Goal: Information Seeking & Learning: Understand process/instructions

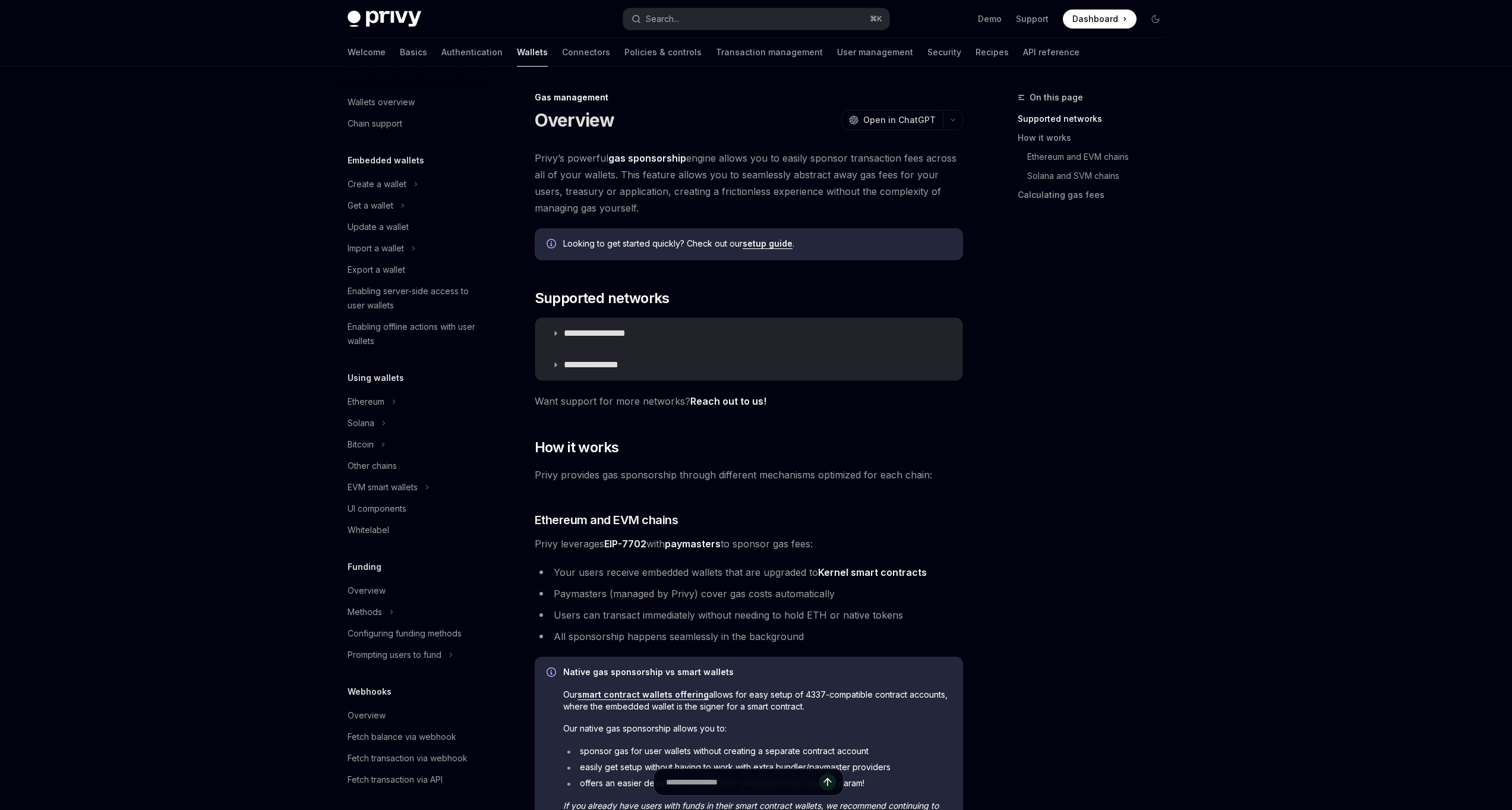
scroll to position [211, 0]
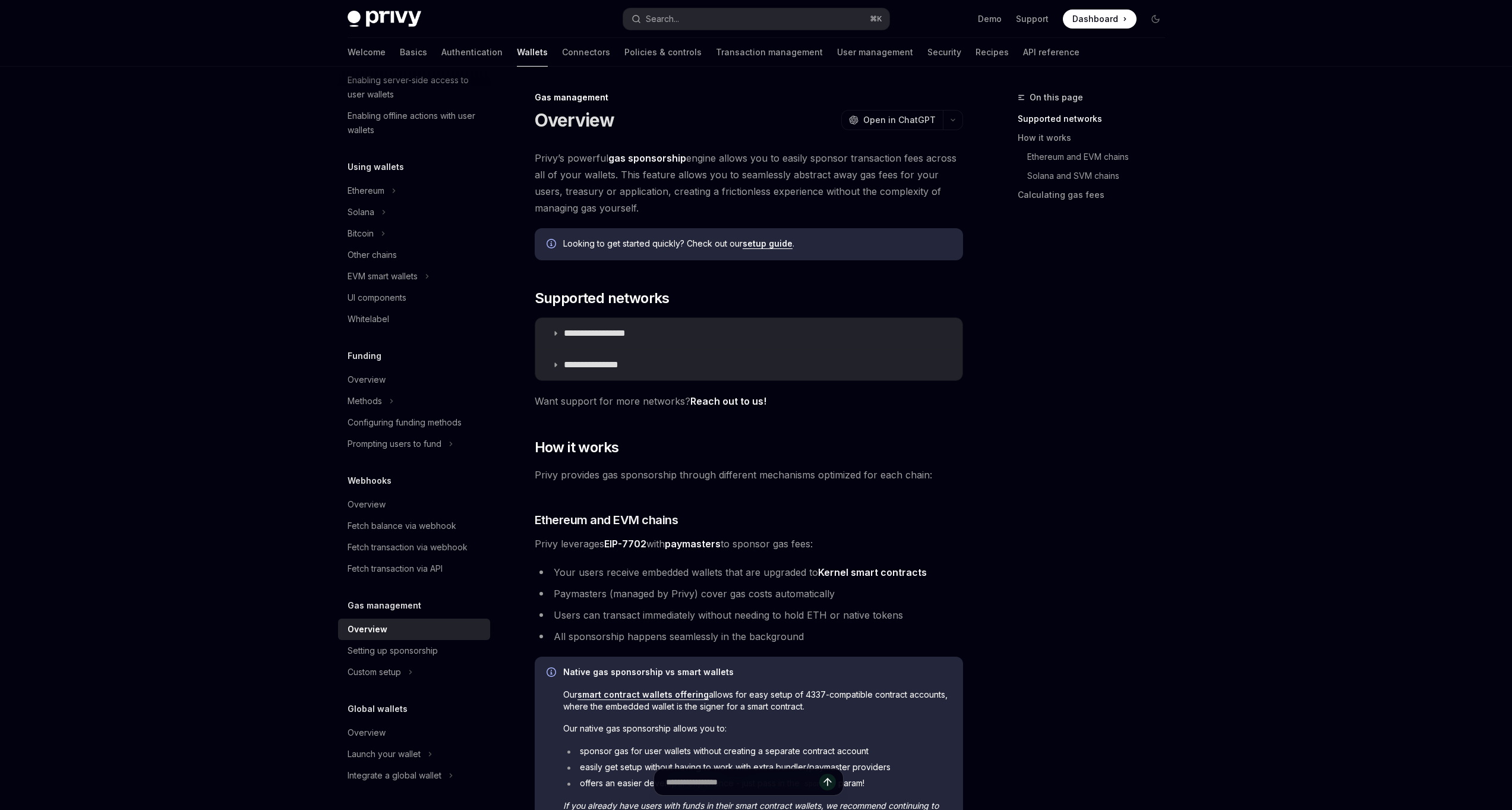
click at [1117, 454] on div "On this page Supported networks How it works Ethereum and EVM chains Solana and…" at bounding box center [1084, 450] width 181 height 720
click at [557, 360] on summary "**********" at bounding box center [749, 365] width 427 height 31
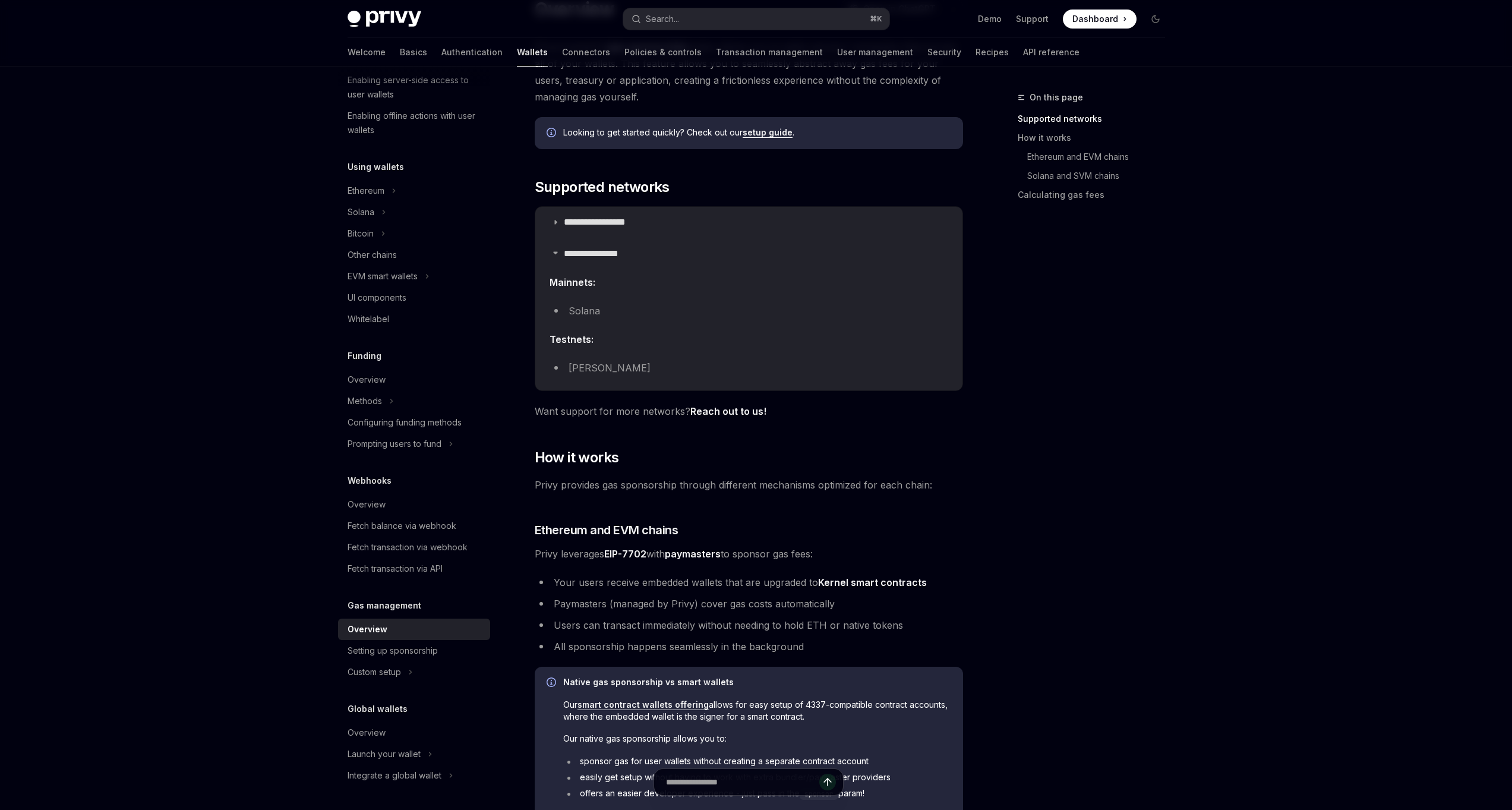
scroll to position [157, 0]
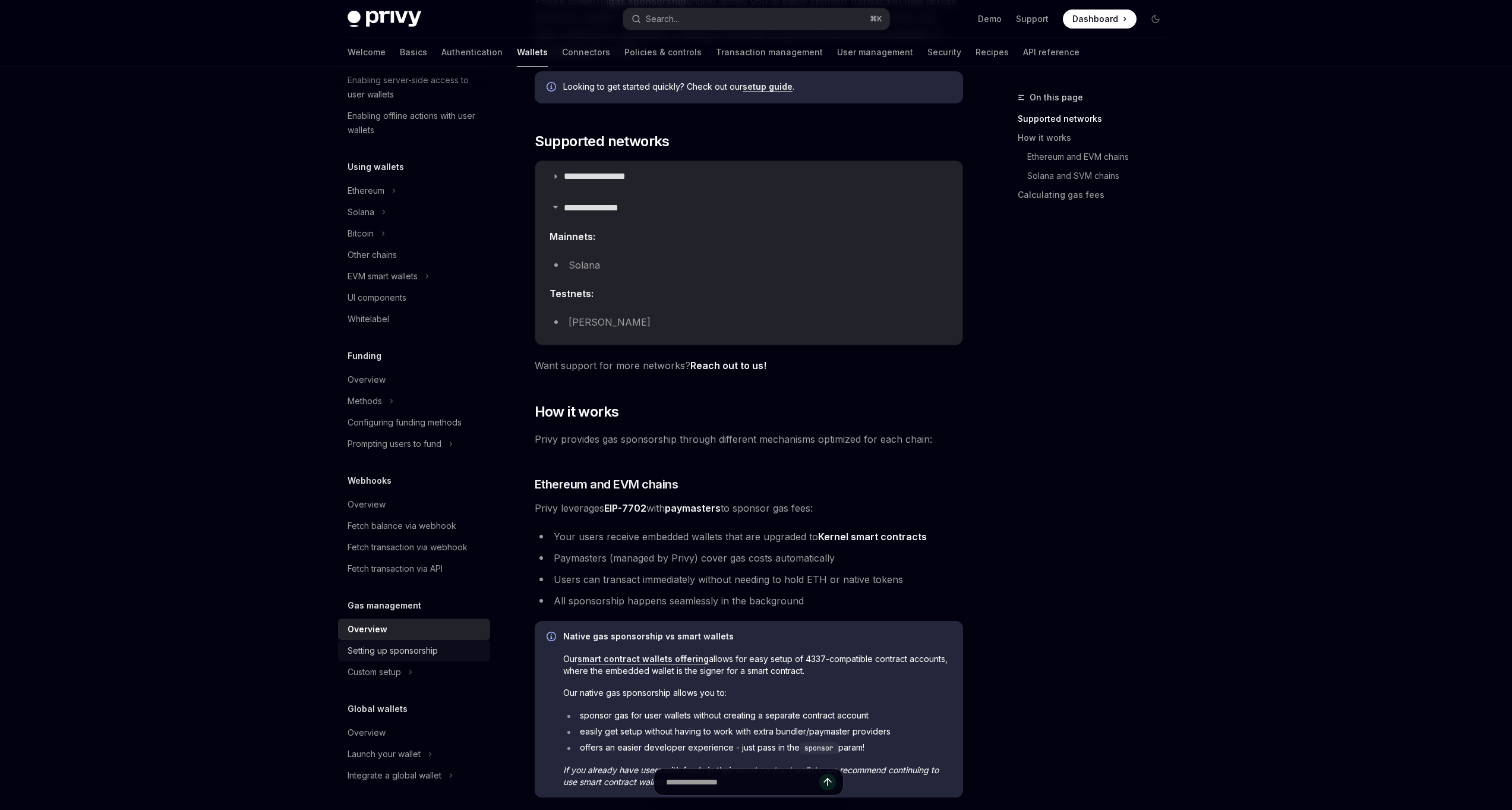
click at [425, 655] on div "Setting up sponsorship" at bounding box center [393, 651] width 90 height 14
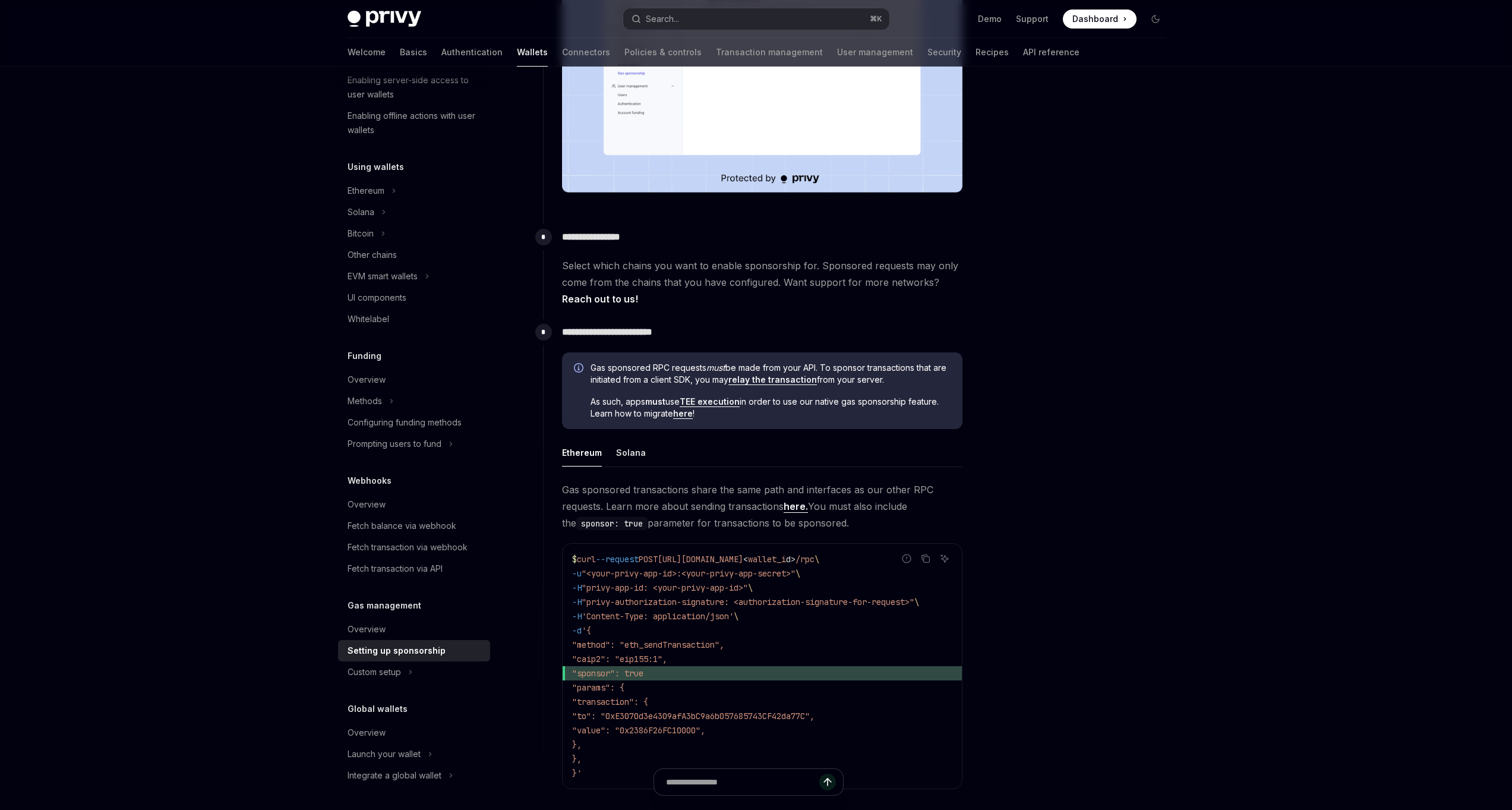
scroll to position [561, 0]
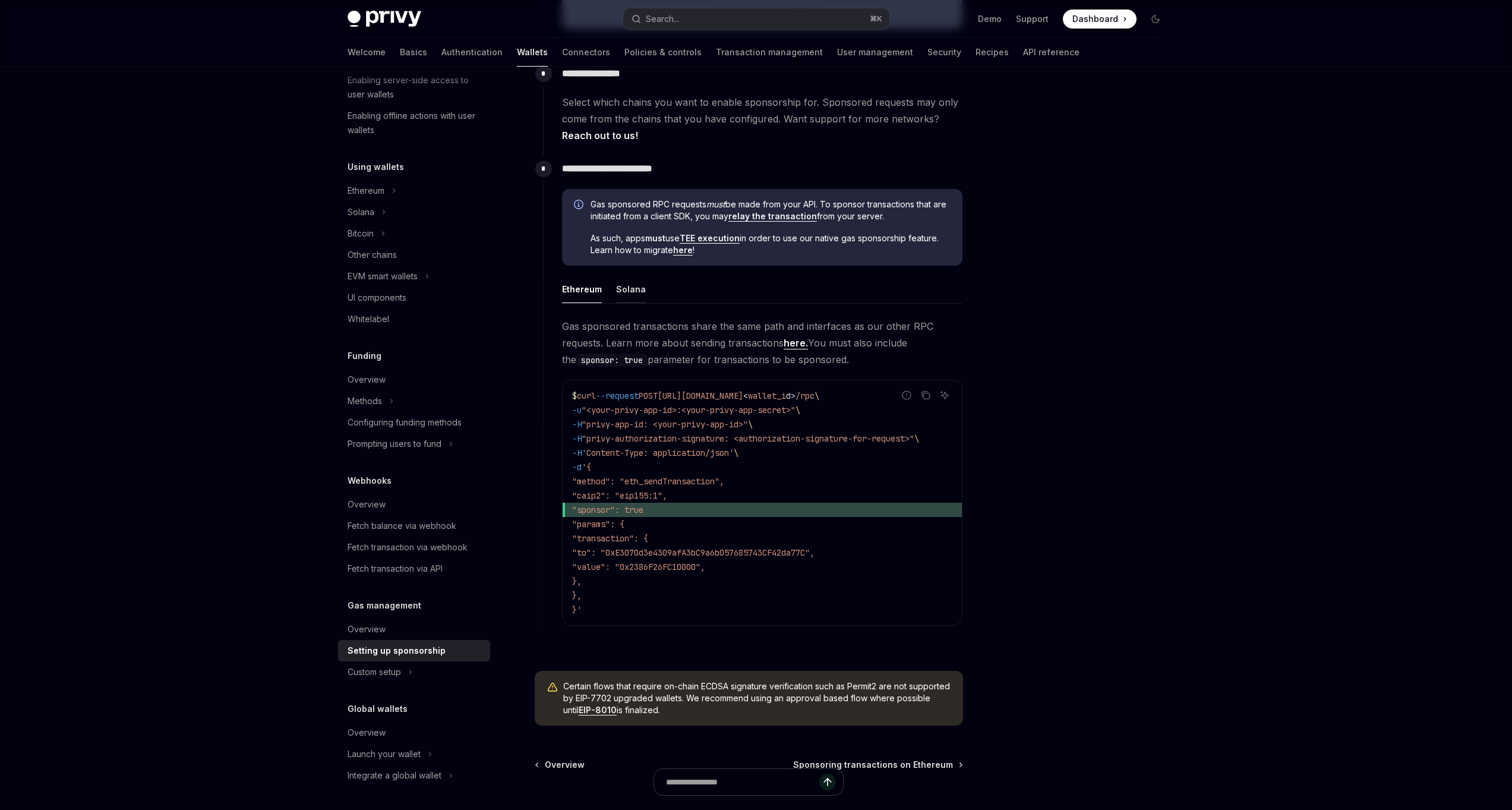
click at [637, 294] on button "Solana" at bounding box center [631, 289] width 30 height 28
type textarea "*"
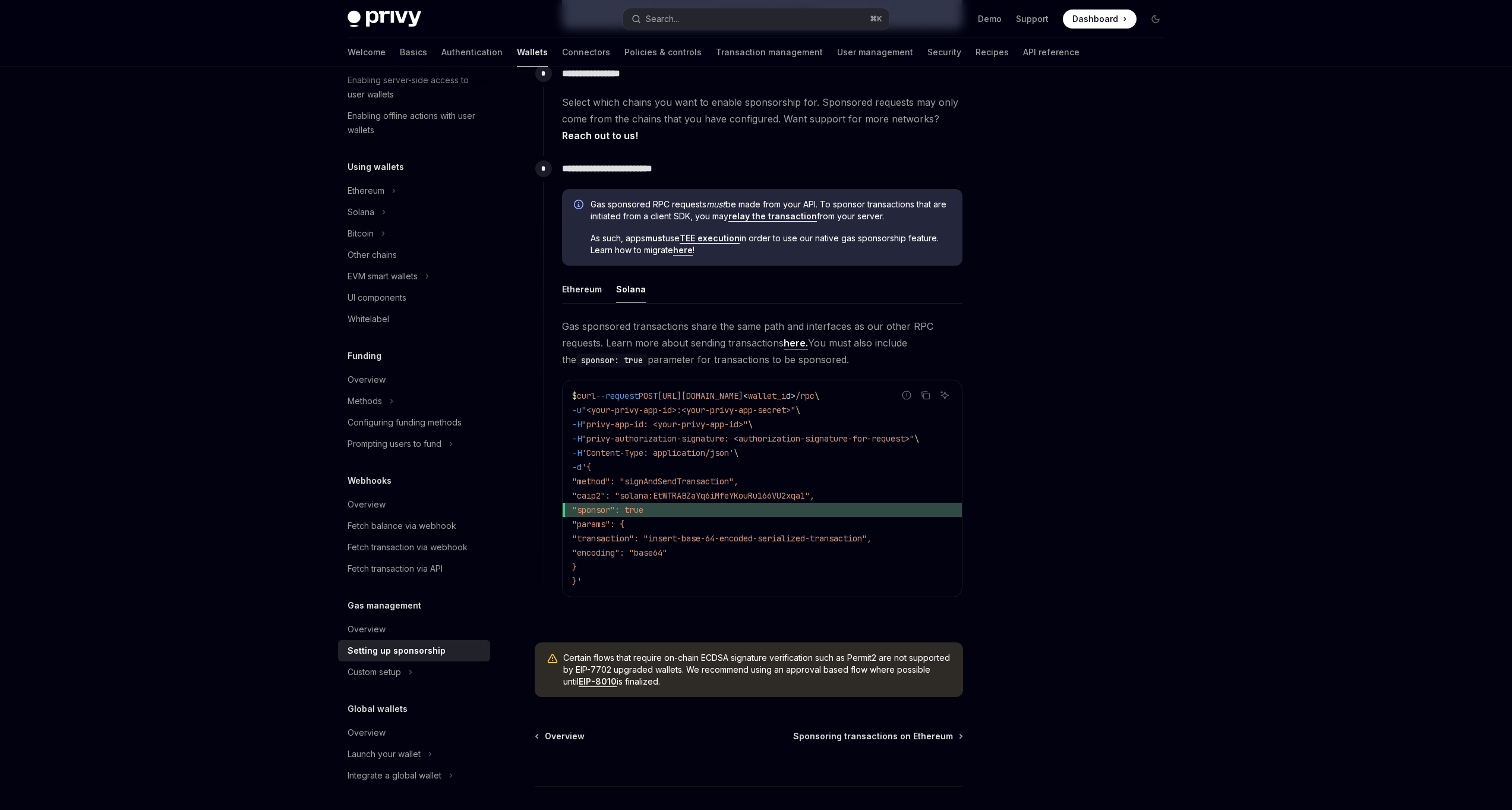
scroll to position [564, 0]
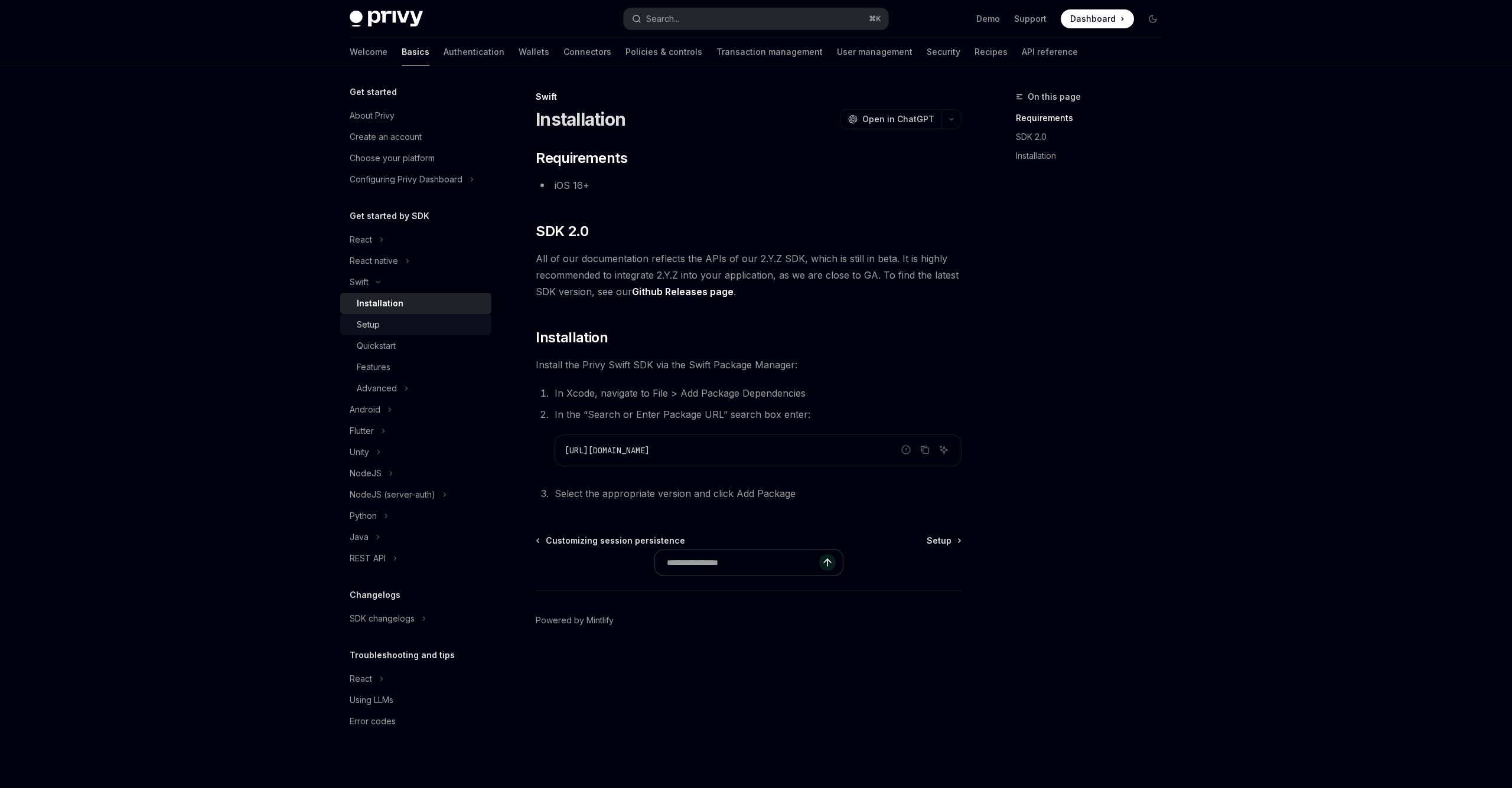
click at [372, 325] on div "Setup" at bounding box center [368, 324] width 23 height 14
type textarea "*"
